Goal: Find specific page/section: Find specific page/section

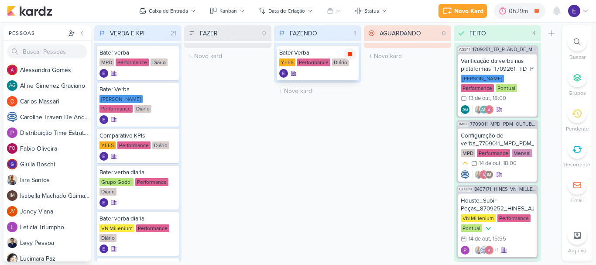
click at [354, 52] on div at bounding box center [350, 54] width 12 height 12
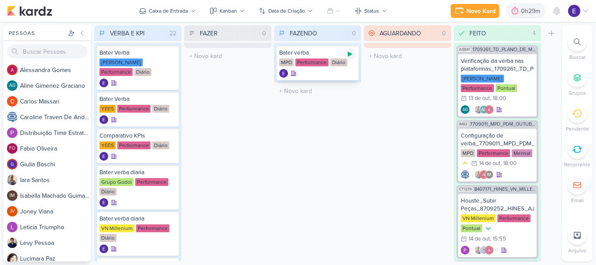
click at [353, 57] on icon at bounding box center [350, 54] width 7 height 7
click at [350, 52] on icon at bounding box center [350, 54] width 4 height 4
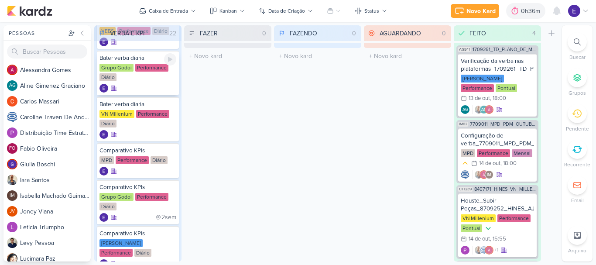
scroll to position [218, 0]
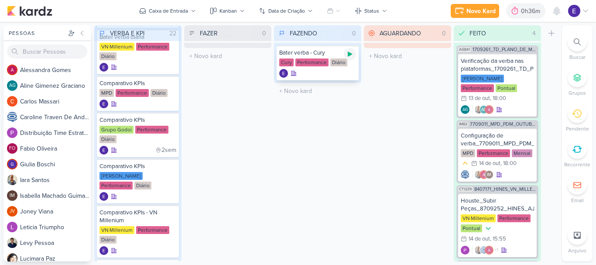
click at [349, 53] on icon at bounding box center [350, 54] width 7 height 7
click at [351, 52] on icon at bounding box center [350, 54] width 4 height 4
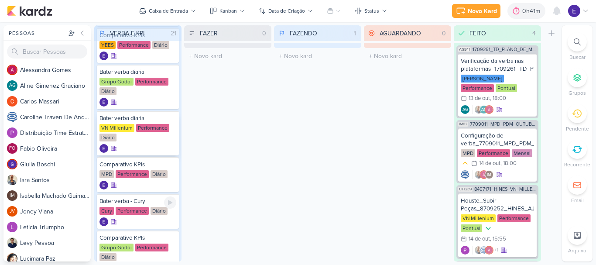
scroll to position [131, 0]
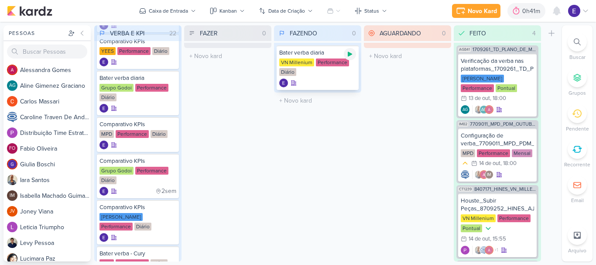
click at [353, 58] on div at bounding box center [350, 54] width 12 height 12
click at [371, 254] on div "AGUARDANDO 0 Mover Para Esquerda Mover Para Direita [GEOGRAPHIC_DATA] O título …" at bounding box center [407, 143] width 87 height 236
click at [363, 176] on div "VERBA E KPI 21 Mover Para Esquerda Mover Para Direita [GEOGRAPHIC_DATA] Bater v…" at bounding box center [326, 143] width 464 height 236
click at [350, 56] on icon at bounding box center [350, 54] width 4 height 4
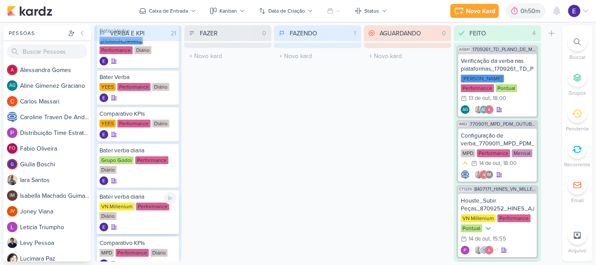
scroll to position [0, 0]
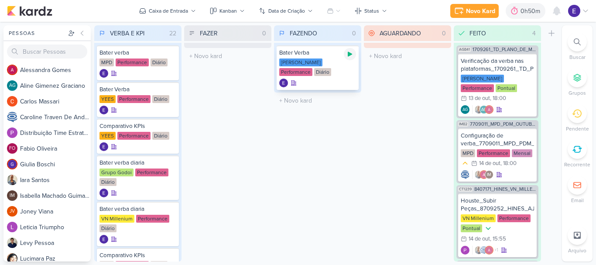
click at [348, 57] on icon at bounding box center [350, 54] width 7 height 7
click at [349, 52] on icon at bounding box center [350, 54] width 4 height 4
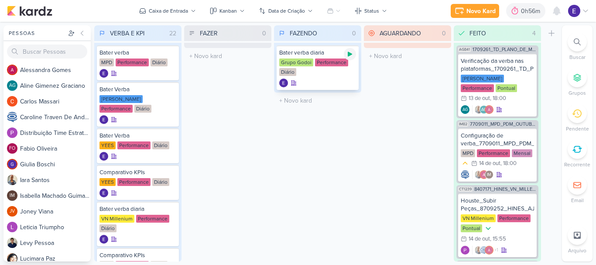
click at [350, 55] on icon at bounding box center [350, 54] width 4 height 5
click at [348, 53] on icon at bounding box center [350, 54] width 4 height 4
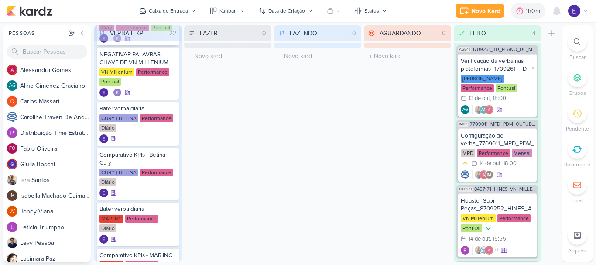
scroll to position [652, 0]
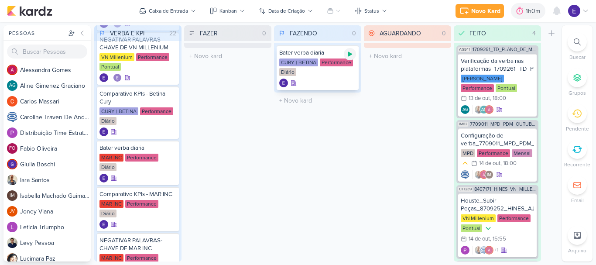
click at [353, 57] on icon at bounding box center [350, 54] width 7 height 7
click at [351, 57] on icon at bounding box center [350, 54] width 7 height 7
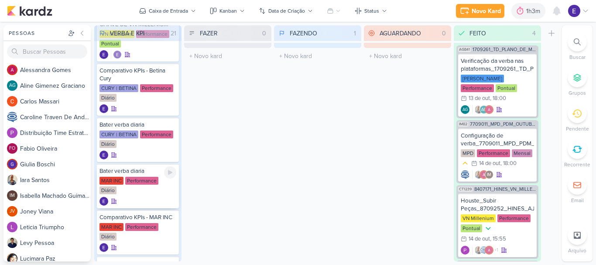
scroll to position [696, 0]
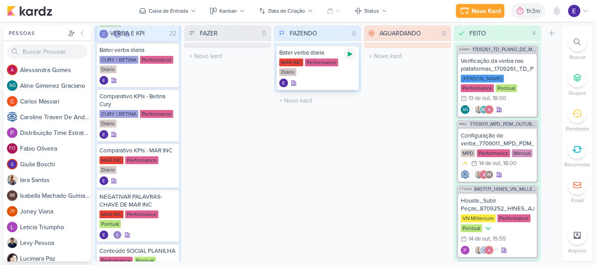
click at [352, 59] on div at bounding box center [350, 54] width 12 height 12
click at [350, 53] on icon at bounding box center [350, 54] width 4 height 4
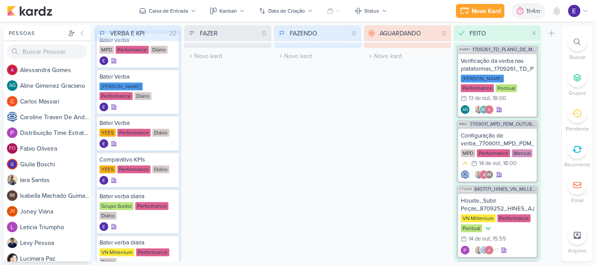
scroll to position [0, 0]
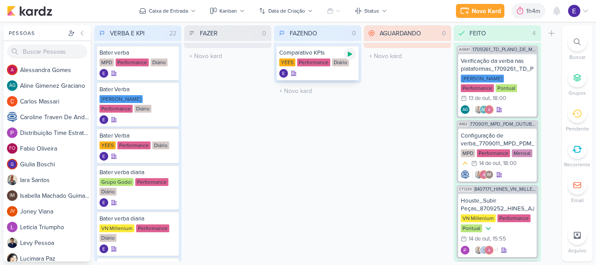
click at [350, 57] on icon at bounding box center [350, 54] width 7 height 7
click at [292, 66] on div "YEES Performance Diário" at bounding box center [317, 62] width 77 height 9
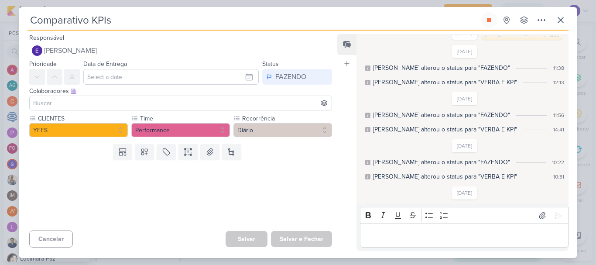
scroll to position [19, 0]
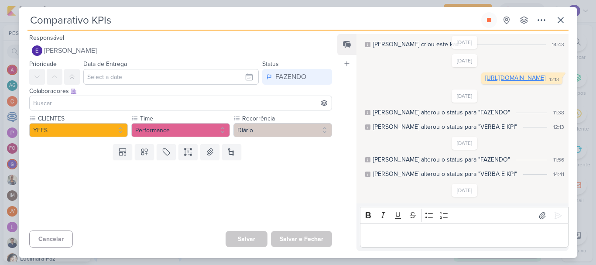
click at [485, 82] on link "[URL][DOMAIN_NAME]" at bounding box center [515, 77] width 60 height 7
click at [487, 23] on icon at bounding box center [489, 20] width 7 height 7
click at [563, 19] on icon at bounding box center [561, 20] width 10 height 10
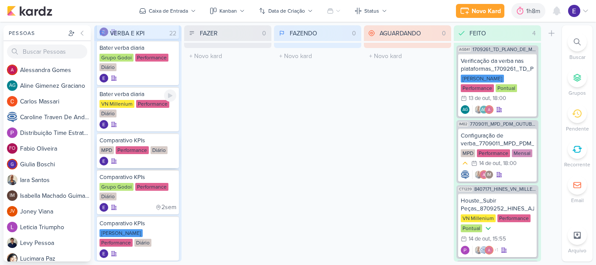
scroll to position [175, 0]
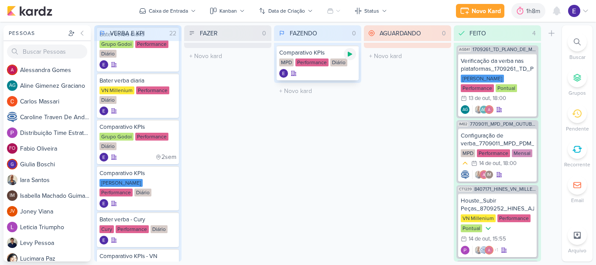
click at [354, 51] on div at bounding box center [350, 54] width 12 height 12
click at [340, 72] on div at bounding box center [317, 73] width 77 height 9
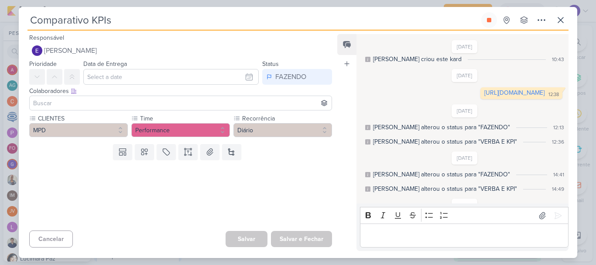
scroll to position [0, 0]
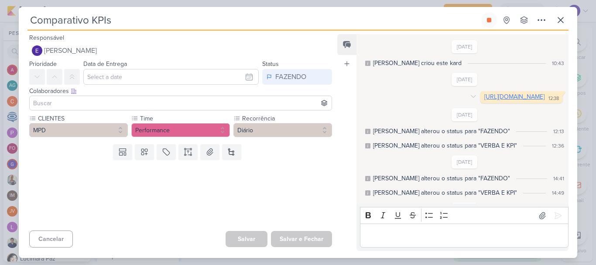
click at [484, 96] on link "[URL][DOMAIN_NAME]" at bounding box center [514, 96] width 60 height 7
click at [485, 22] on button at bounding box center [489, 20] width 16 height 16
click at [563, 21] on icon at bounding box center [561, 20] width 10 height 10
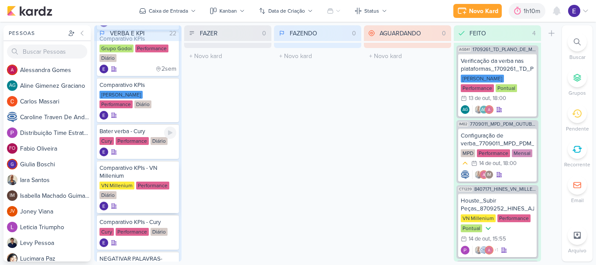
scroll to position [393, 0]
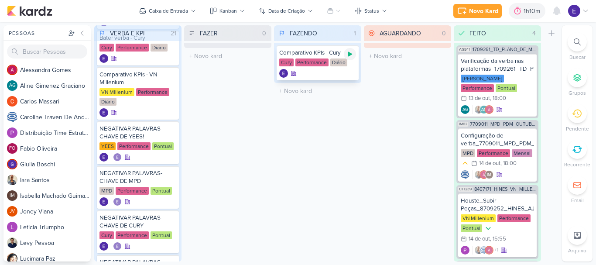
click at [352, 58] on div at bounding box center [350, 54] width 12 height 12
click at [312, 71] on div at bounding box center [317, 73] width 77 height 9
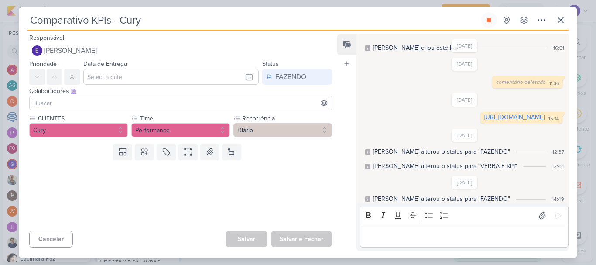
scroll to position [0, 0]
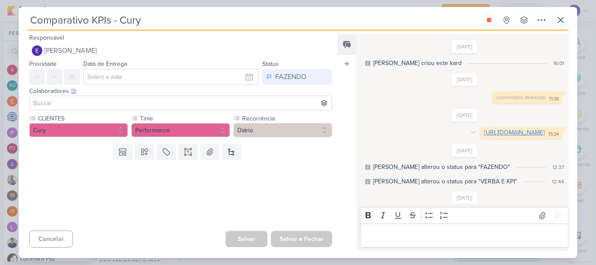
click at [484, 133] on link "[URL][DOMAIN_NAME]" at bounding box center [514, 132] width 60 height 7
click at [489, 18] on icon at bounding box center [489, 20] width 4 height 4
click at [566, 17] on icon at bounding box center [561, 20] width 10 height 10
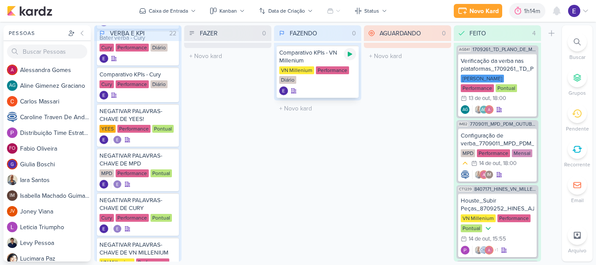
click at [348, 55] on icon at bounding box center [350, 54] width 4 height 5
click at [307, 87] on div at bounding box center [317, 90] width 77 height 9
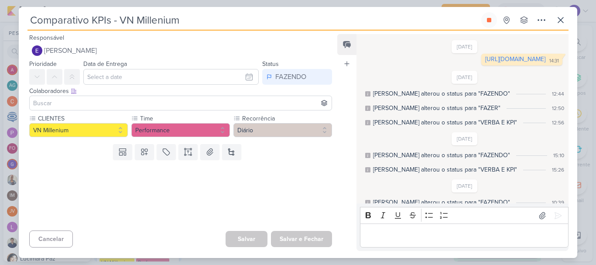
scroll to position [33, 0]
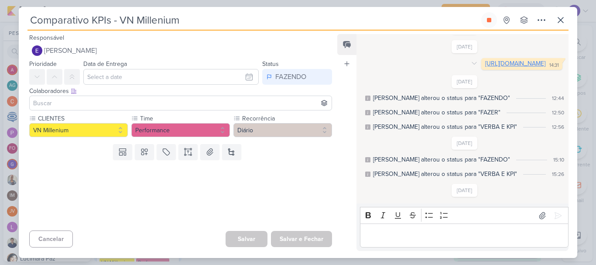
click at [485, 67] on link "[URL][DOMAIN_NAME]" at bounding box center [515, 63] width 60 height 7
click at [488, 22] on icon at bounding box center [489, 20] width 4 height 4
click at [562, 14] on button at bounding box center [561, 20] width 16 height 16
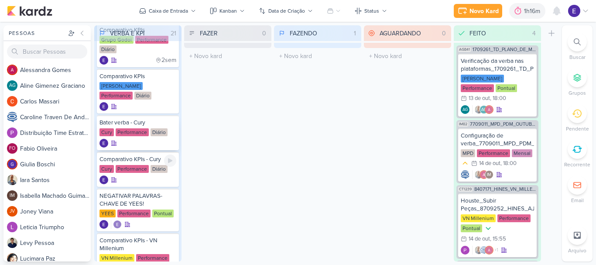
scroll to position [306, 0]
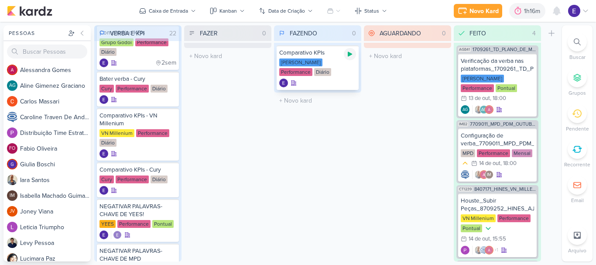
click at [352, 58] on div at bounding box center [350, 54] width 12 height 12
click at [328, 76] on div "[PERSON_NAME] Performance Diário" at bounding box center [317, 67] width 77 height 18
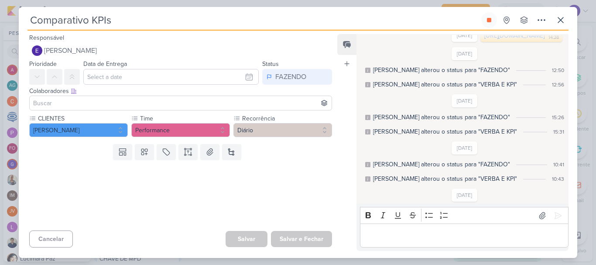
scroll to position [0, 0]
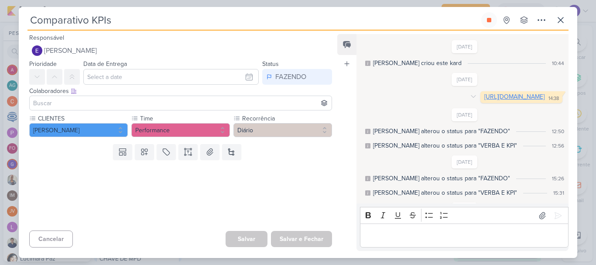
click at [484, 100] on link "[URL][DOMAIN_NAME]" at bounding box center [514, 96] width 60 height 7
click at [485, 21] on button at bounding box center [489, 20] width 16 height 16
click at [559, 19] on icon at bounding box center [561, 20] width 10 height 10
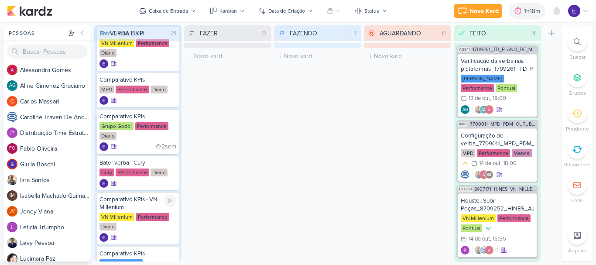
scroll to position [218, 0]
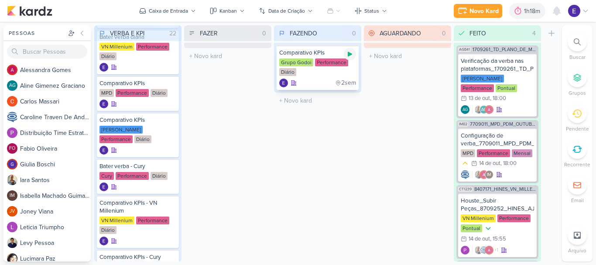
click at [351, 59] on div at bounding box center [350, 54] width 12 height 12
click at [310, 72] on div "Grupo Godoi Performance Diário" at bounding box center [317, 67] width 77 height 18
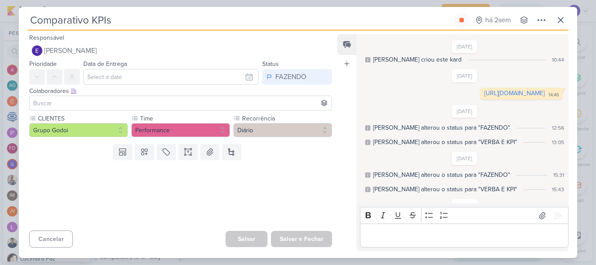
scroll to position [0, 0]
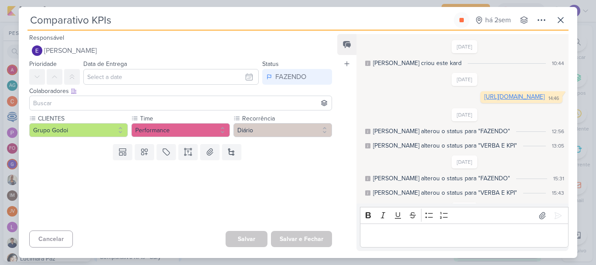
click at [484, 100] on link "[URL][DOMAIN_NAME]" at bounding box center [514, 96] width 60 height 7
click at [457, 20] on button at bounding box center [462, 20] width 16 height 16
click at [565, 20] on icon at bounding box center [561, 20] width 10 height 10
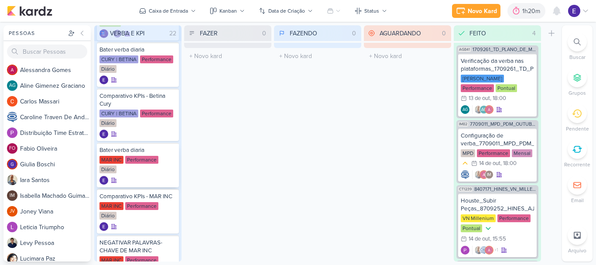
scroll to position [698, 0]
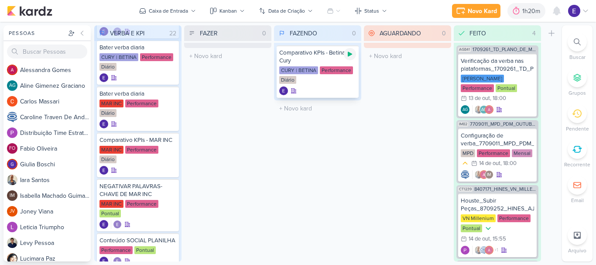
click at [348, 55] on icon at bounding box center [350, 54] width 4 height 5
click at [333, 86] on div "Comparativo KPIs - Betina Cury CURY | BETINA Performance Diário" at bounding box center [318, 71] width 82 height 52
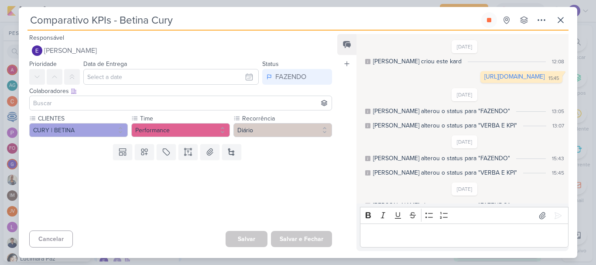
scroll to position [0, 0]
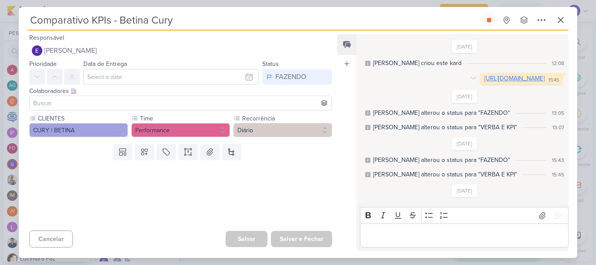
click at [484, 78] on link "[URL][DOMAIN_NAME]" at bounding box center [514, 78] width 60 height 7
click at [487, 22] on icon at bounding box center [489, 20] width 7 height 7
click at [558, 16] on icon at bounding box center [561, 20] width 10 height 10
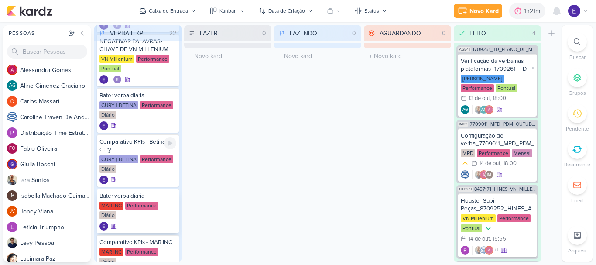
scroll to position [694, 0]
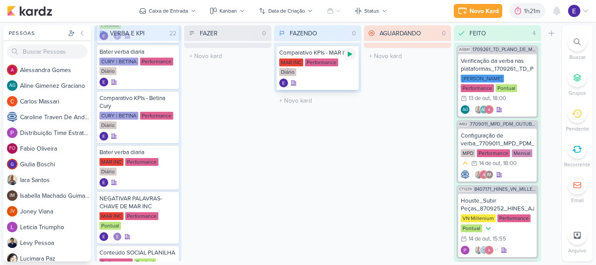
click at [354, 57] on div at bounding box center [350, 54] width 12 height 12
click at [320, 80] on div at bounding box center [317, 83] width 77 height 9
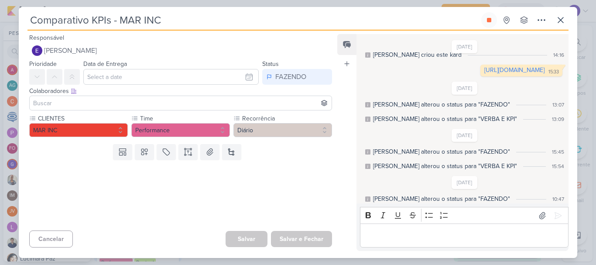
scroll to position [0, 0]
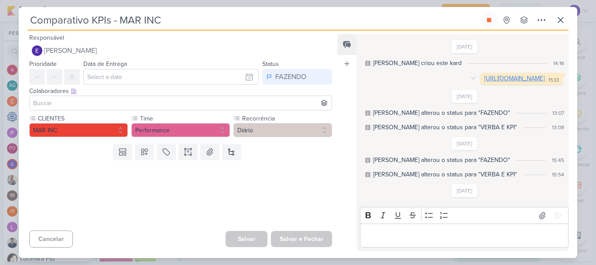
click at [484, 80] on link "[URL][DOMAIN_NAME]" at bounding box center [514, 78] width 60 height 7
click at [491, 21] on icon at bounding box center [489, 20] width 4 height 4
click at [561, 18] on icon at bounding box center [561, 20] width 10 height 10
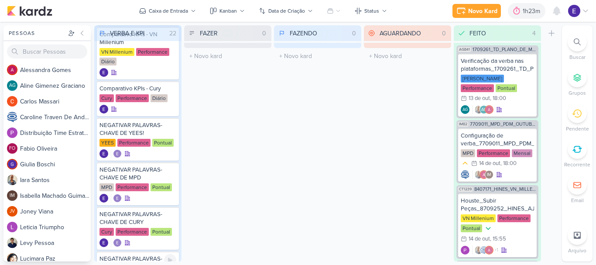
scroll to position [432, 0]
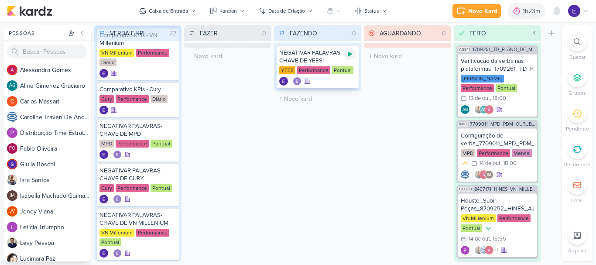
click at [346, 59] on div at bounding box center [350, 54] width 12 height 12
